Goal: Task Accomplishment & Management: Complete application form

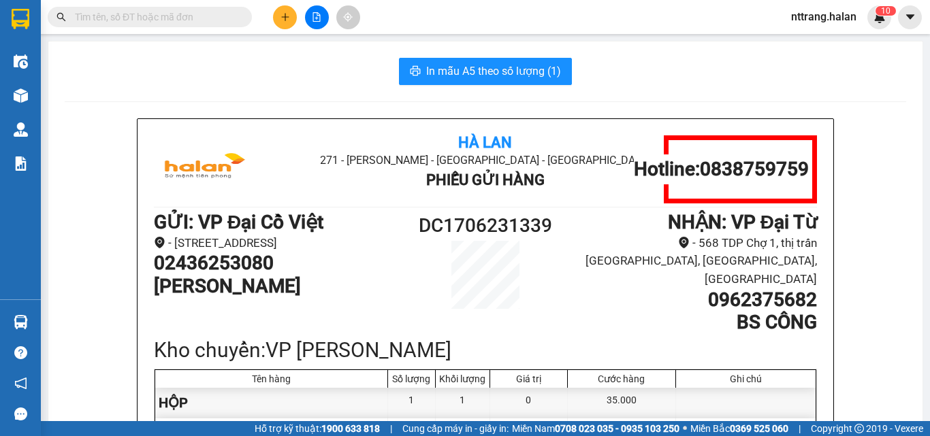
click at [274, 25] on div at bounding box center [317, 17] width 102 height 24
click at [282, 18] on icon "plus" at bounding box center [286, 17] width 10 height 10
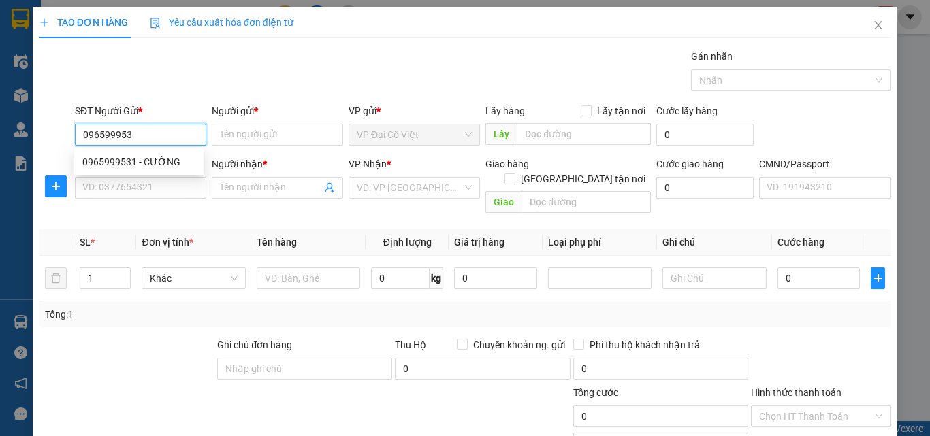
type input "0965999531"
click at [133, 162] on div "0965999531 - CƯỜNG" at bounding box center [139, 162] width 114 height 15
type input "CƯỜNG"
type input "0965999531"
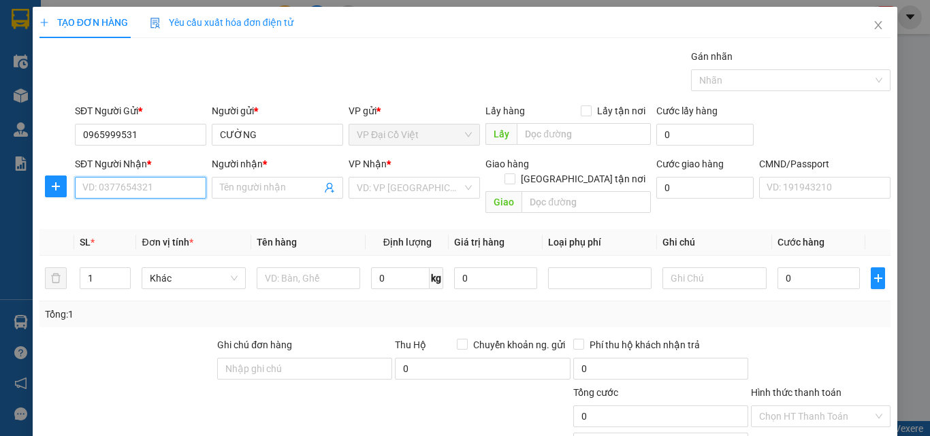
click at [150, 196] on input "SĐT Người Nhận *" at bounding box center [140, 188] width 131 height 22
type input "0983936710"
click at [172, 223] on div "0983936710 - CÔNG mt" at bounding box center [139, 215] width 130 height 22
type input "CÔNG mt"
type input "0983936710"
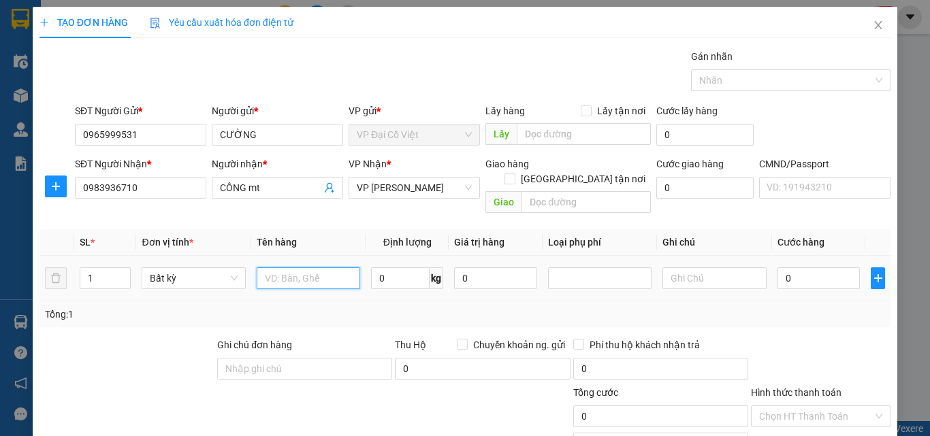
click at [289, 268] on input "text" at bounding box center [309, 279] width 104 height 22
type input "hộp xốp mt"
type input "5"
type input "40.000"
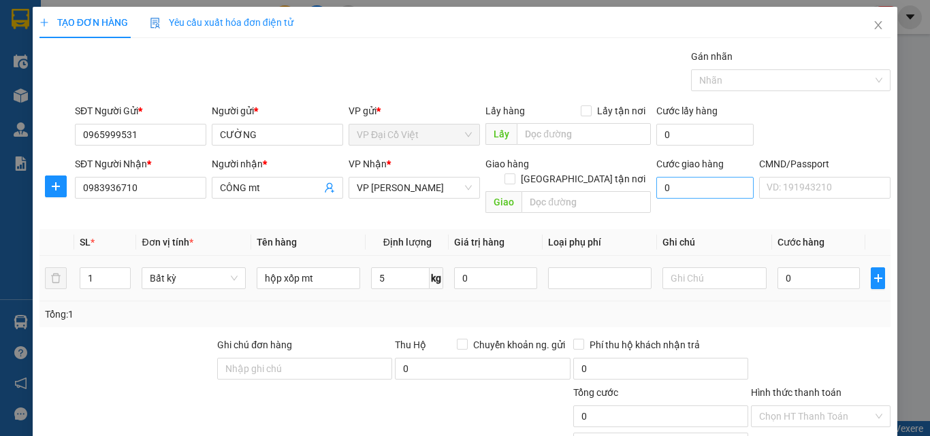
type input "40.000"
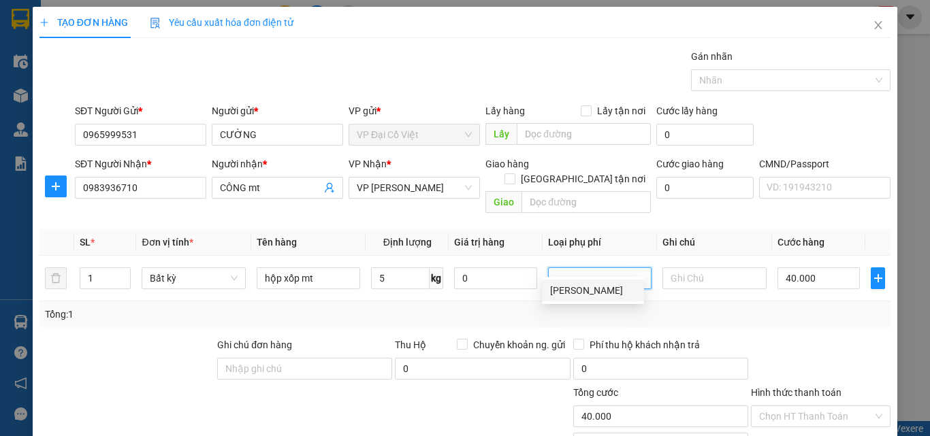
click at [793, 307] on div "Tổng: 1" at bounding box center [465, 314] width 840 height 15
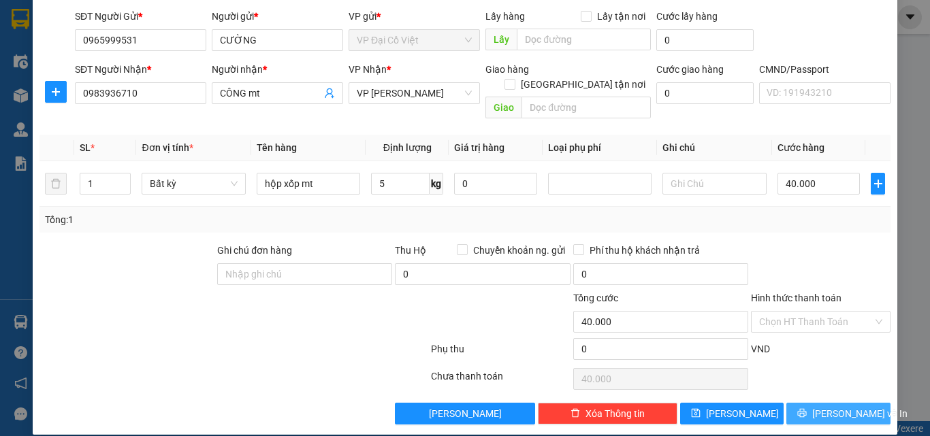
click at [814, 403] on button "[PERSON_NAME] và In" at bounding box center [838, 414] width 104 height 22
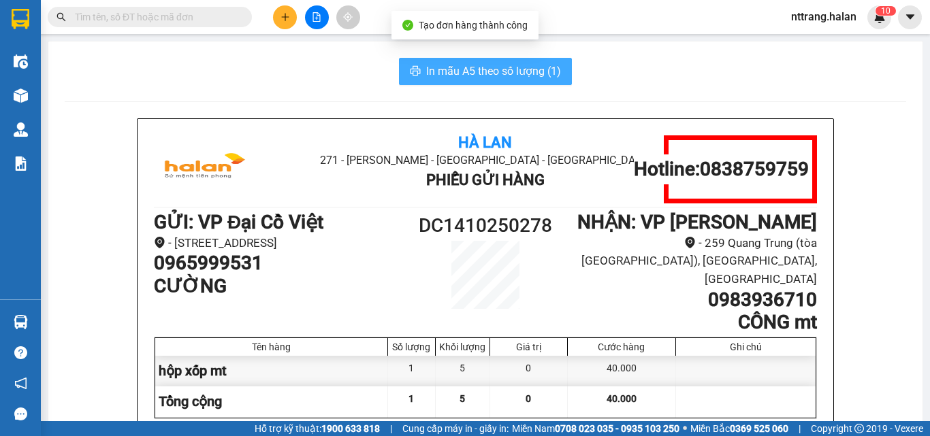
click at [487, 76] on span "In mẫu A5 theo số lượng (1)" at bounding box center [493, 71] width 135 height 17
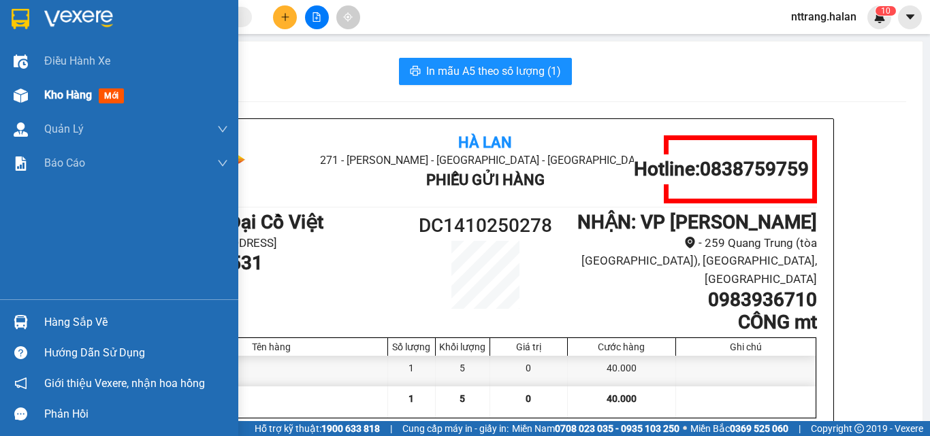
click at [22, 94] on img at bounding box center [21, 96] width 14 height 14
